Goal: Information Seeking & Learning: Learn about a topic

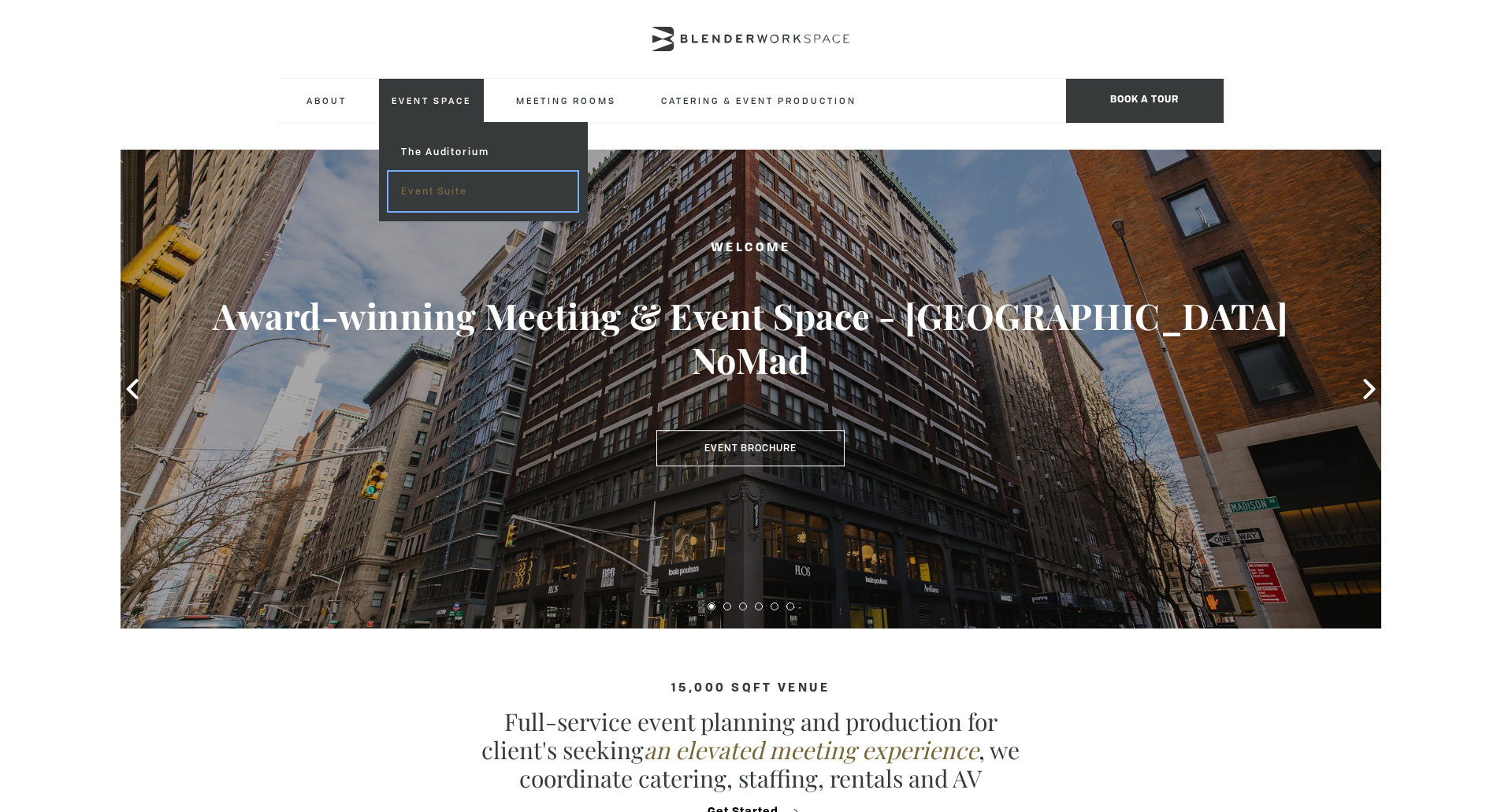
click at [445, 196] on link "Event Suite" at bounding box center [483, 191] width 188 height 40
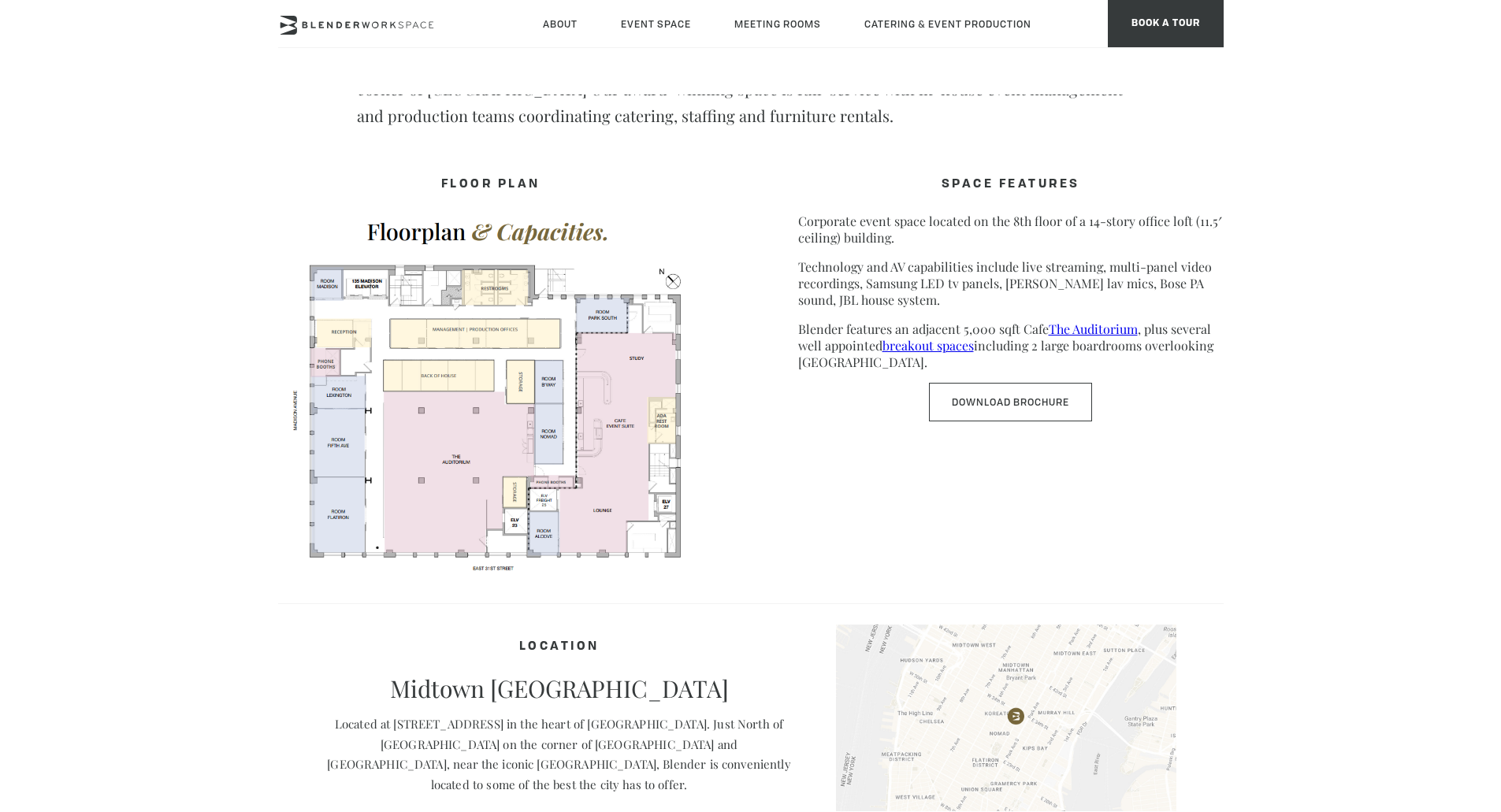
scroll to position [709, 0]
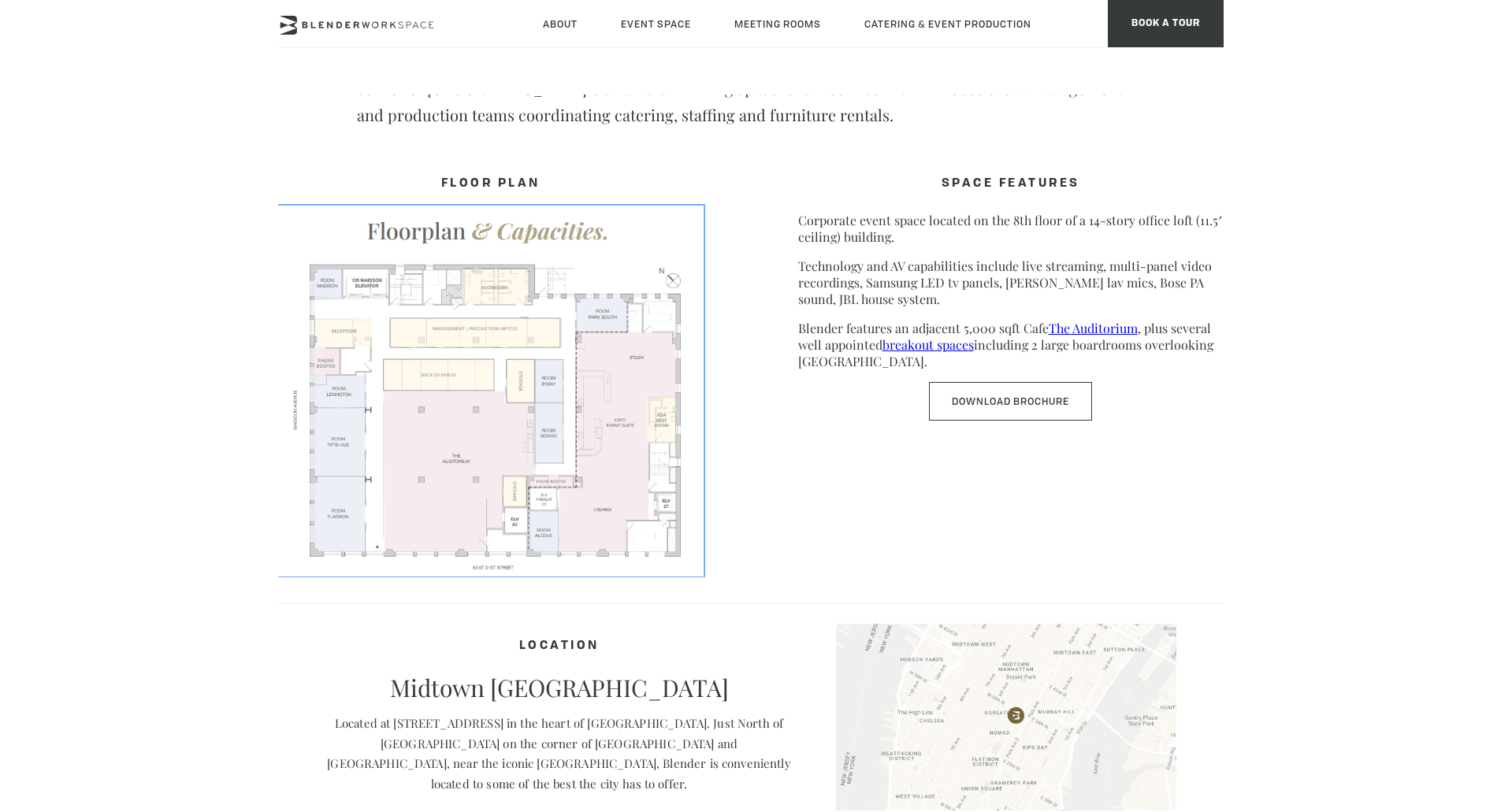
click at [508, 442] on img at bounding box center [490, 389] width 425 height 369
